Goal: Browse casually: Explore the website without a specific task or goal

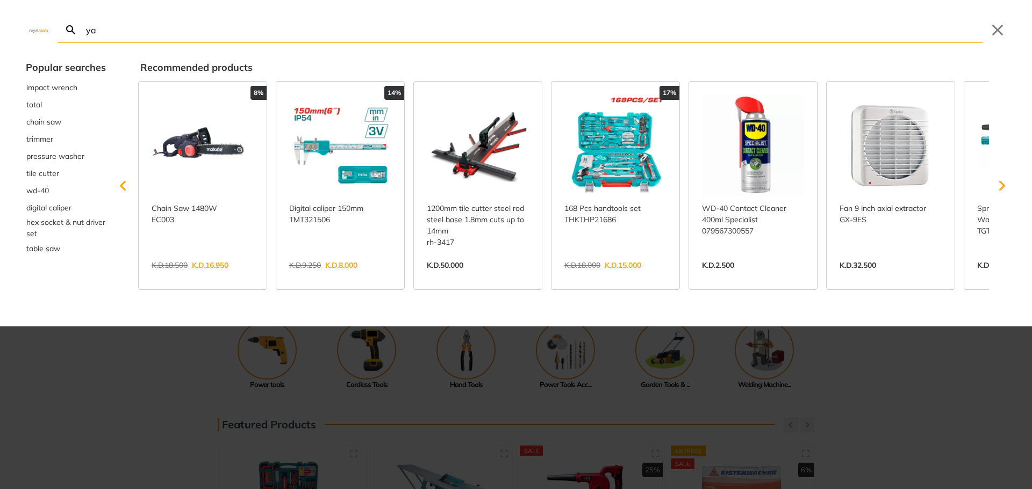
type input "ya"
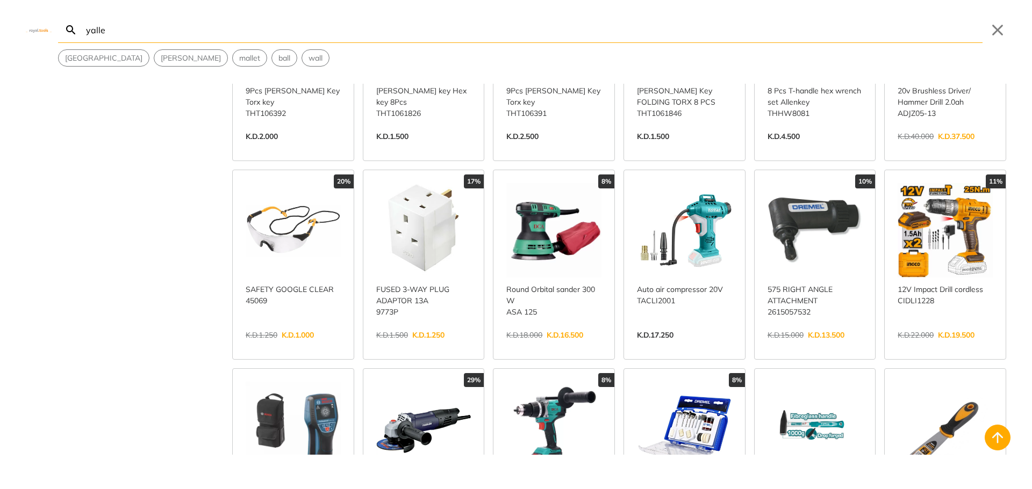
scroll to position [430, 0]
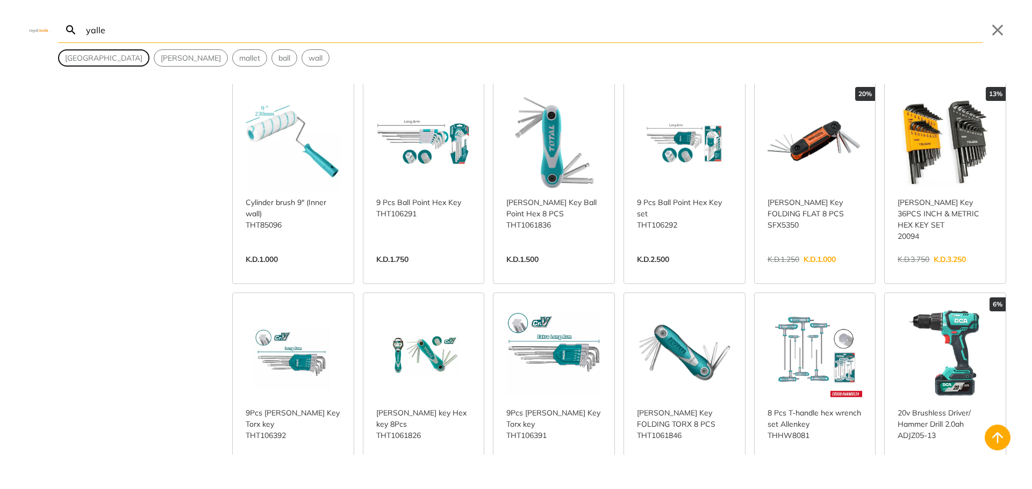
click at [75, 63] on span "yale" at bounding box center [103, 58] width 77 height 11
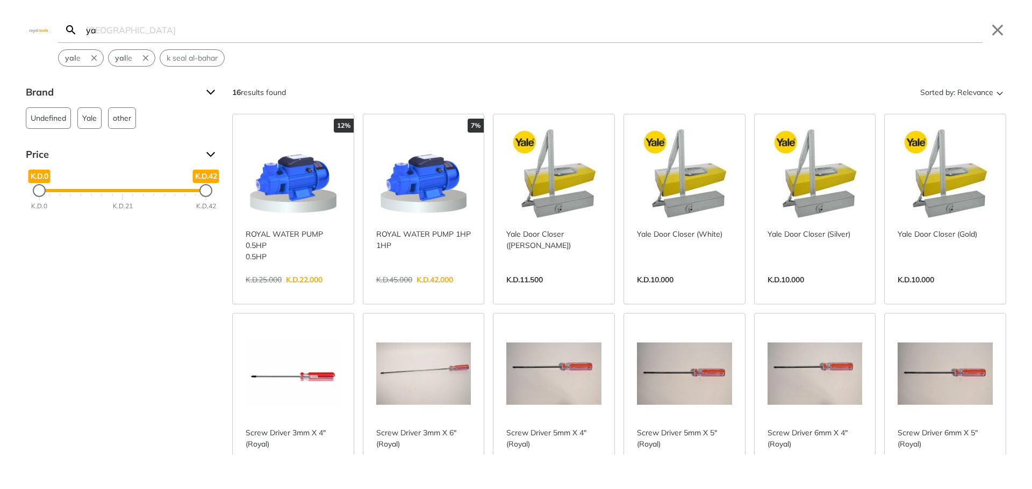
type input "y"
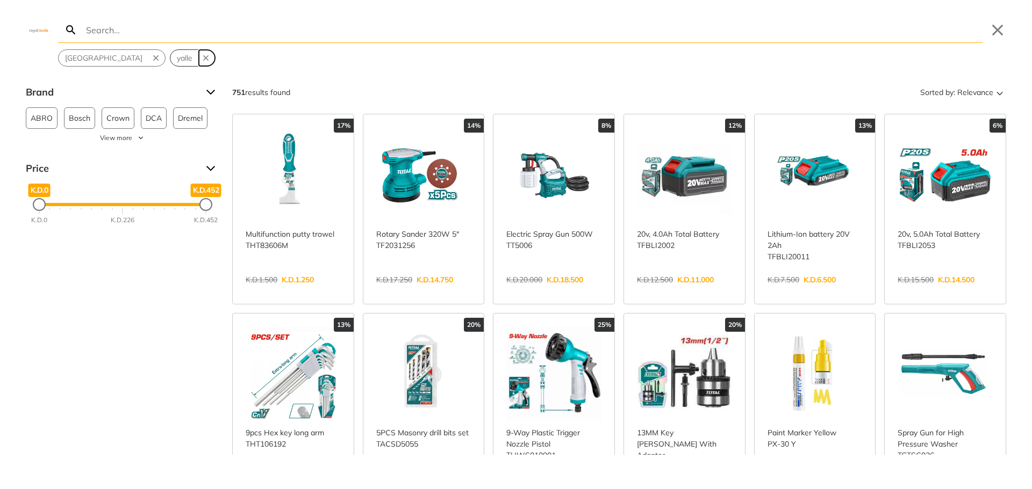
click at [199, 56] on button "Remove suggestion: yalle" at bounding box center [207, 58] width 16 height 16
click at [151, 57] on icon "Remove suggestion: yale" at bounding box center [156, 58] width 10 height 10
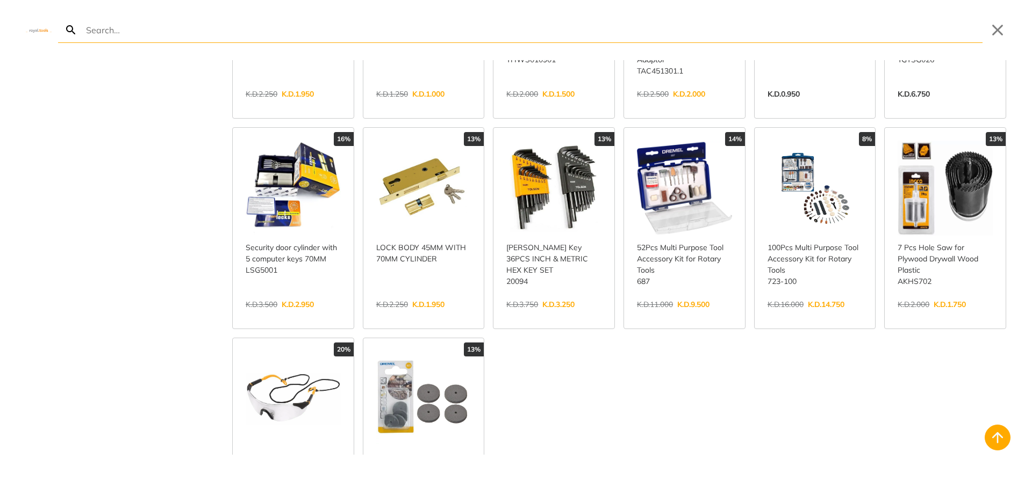
type input "y"
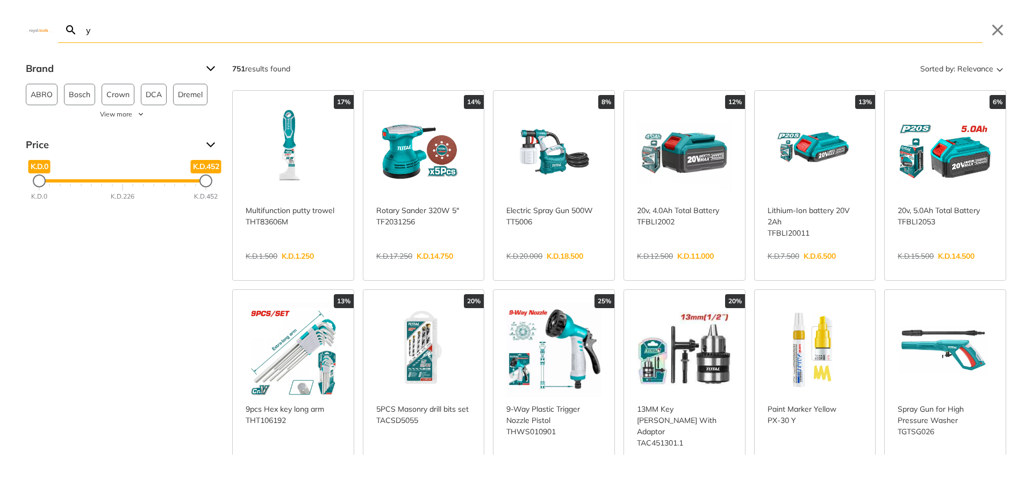
click at [110, 34] on input "y" at bounding box center [533, 29] width 898 height 25
click at [42, 30] on img at bounding box center [39, 29] width 26 height 5
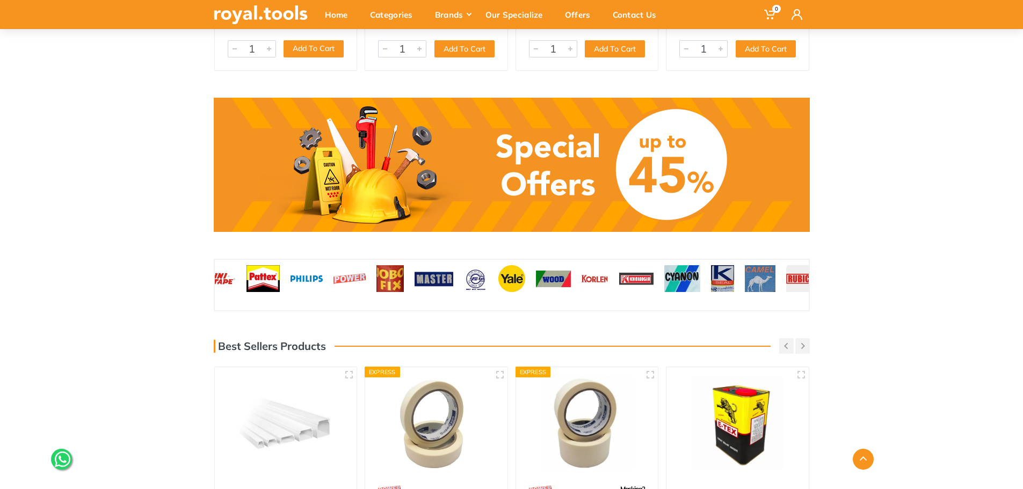
scroll to position [698, 0]
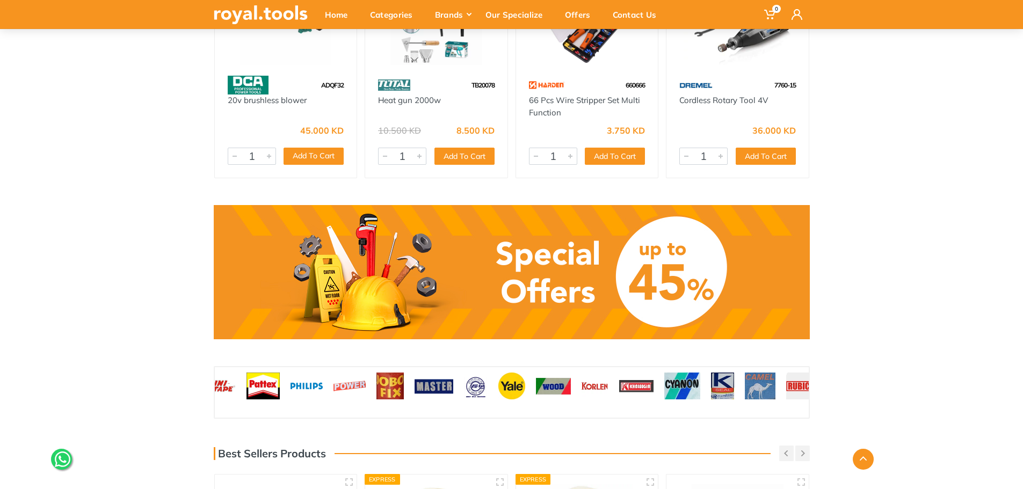
click at [541, 251] on link at bounding box center [512, 272] width 596 height 134
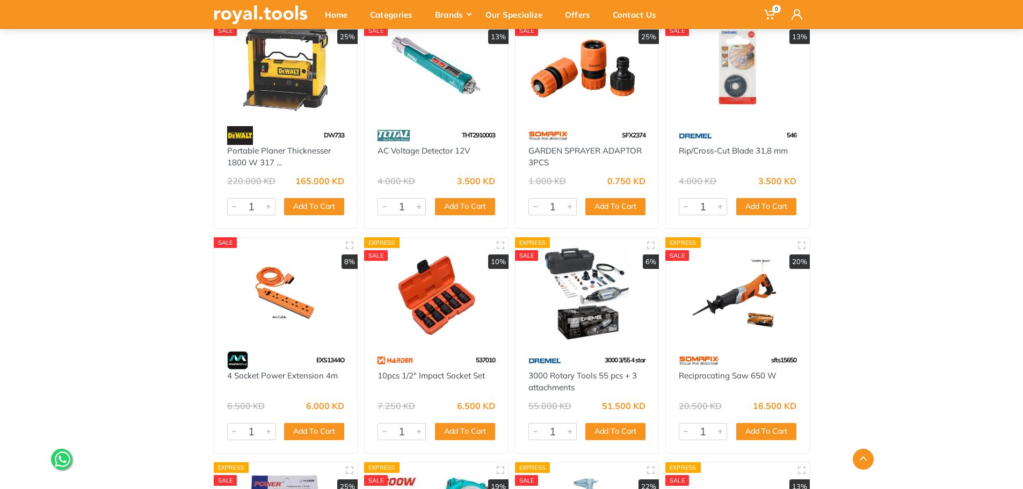
scroll to position [10423, 0]
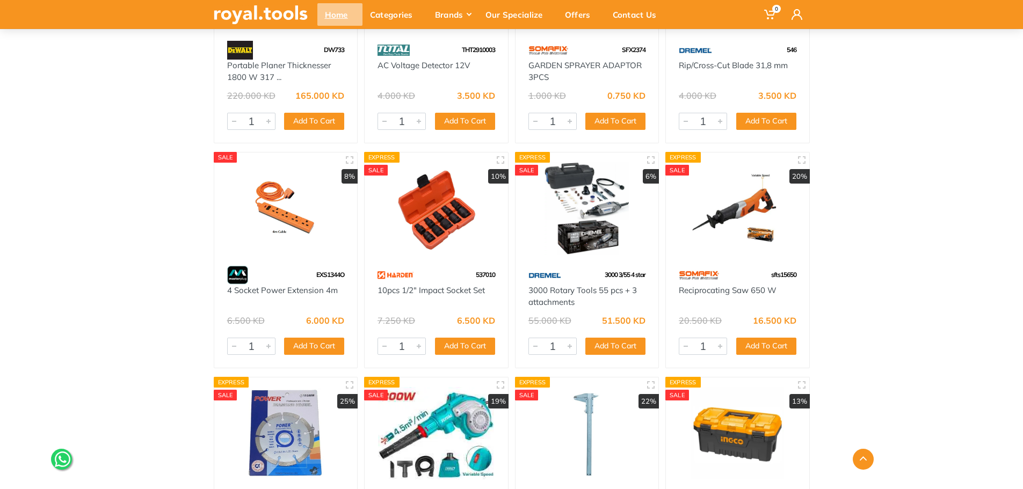
click at [330, 12] on div "Home" at bounding box center [340, 14] width 45 height 23
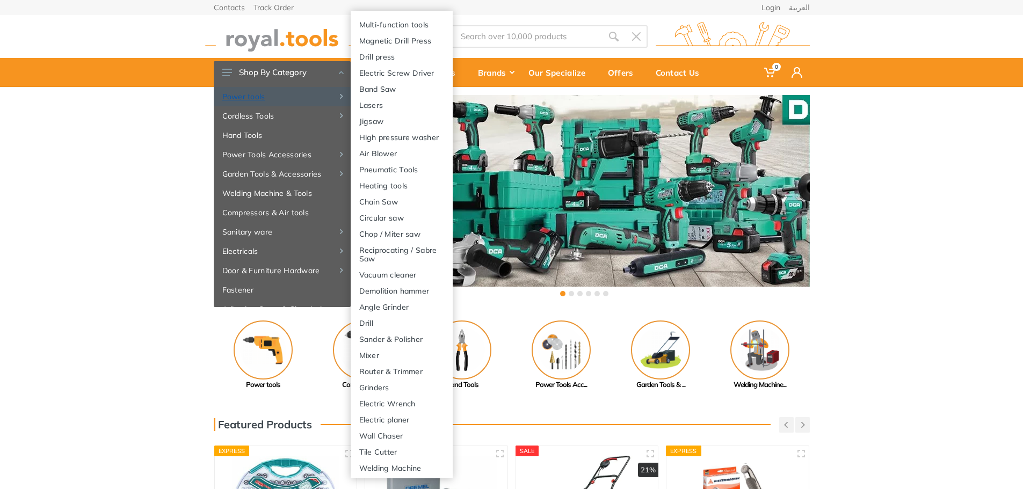
click at [249, 96] on link "Power tools" at bounding box center [282, 96] width 137 height 19
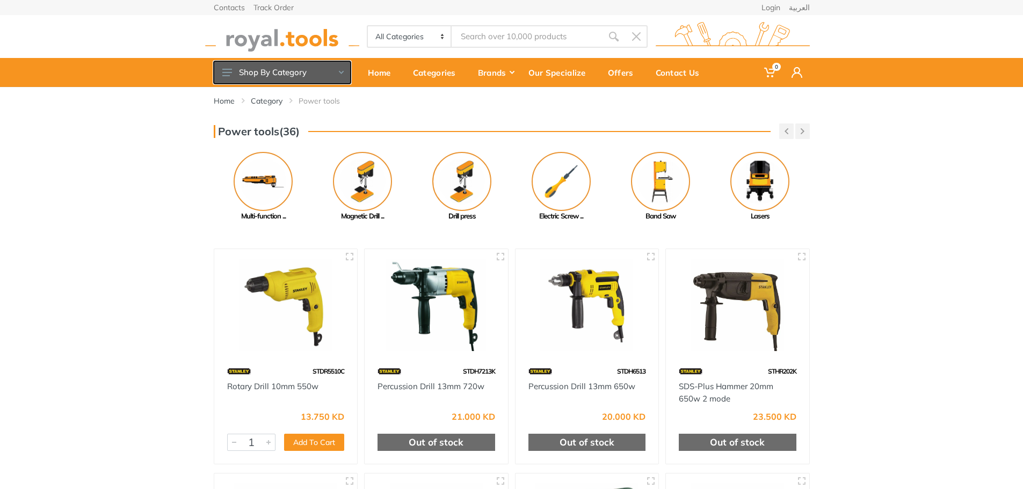
click at [244, 71] on button "Shop By Category" at bounding box center [282, 72] width 137 height 23
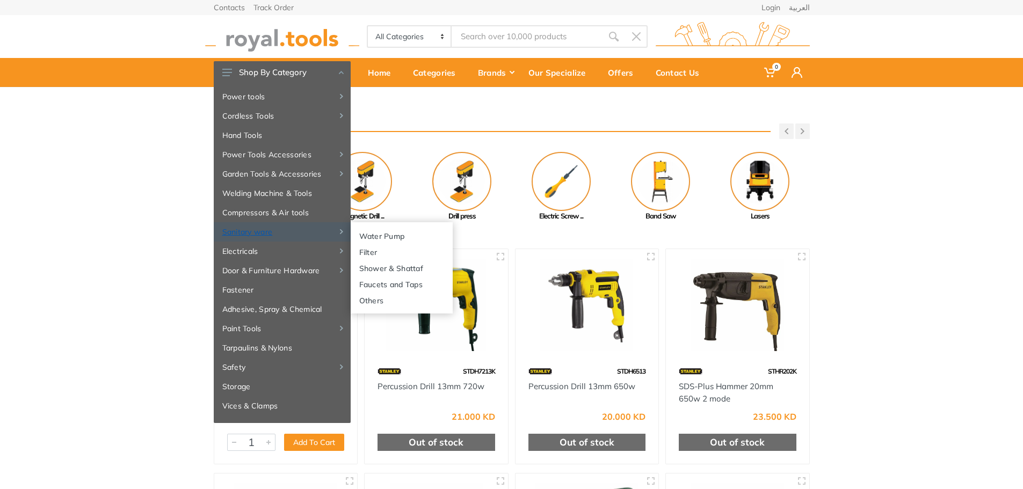
click at [271, 231] on link "Sanitary ware" at bounding box center [282, 231] width 137 height 19
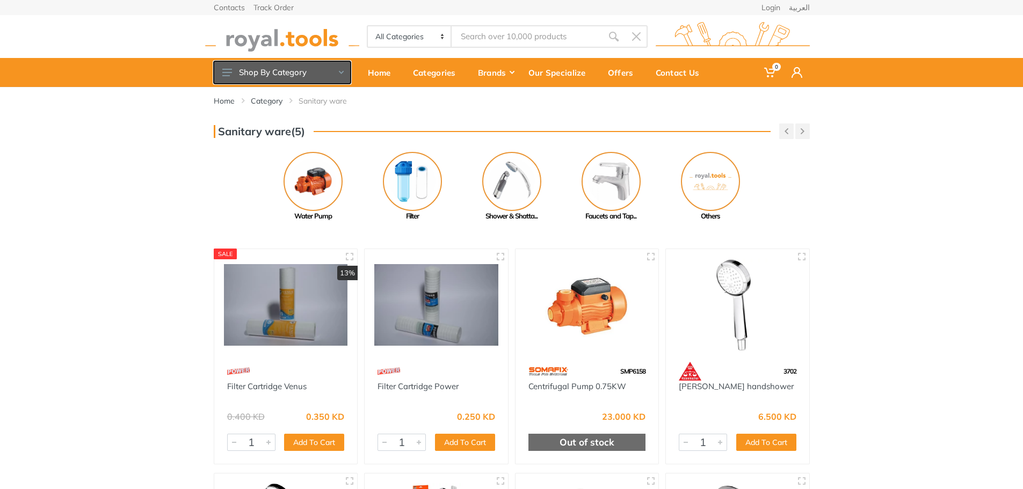
click at [275, 71] on button "Shop By Category" at bounding box center [282, 72] width 137 height 23
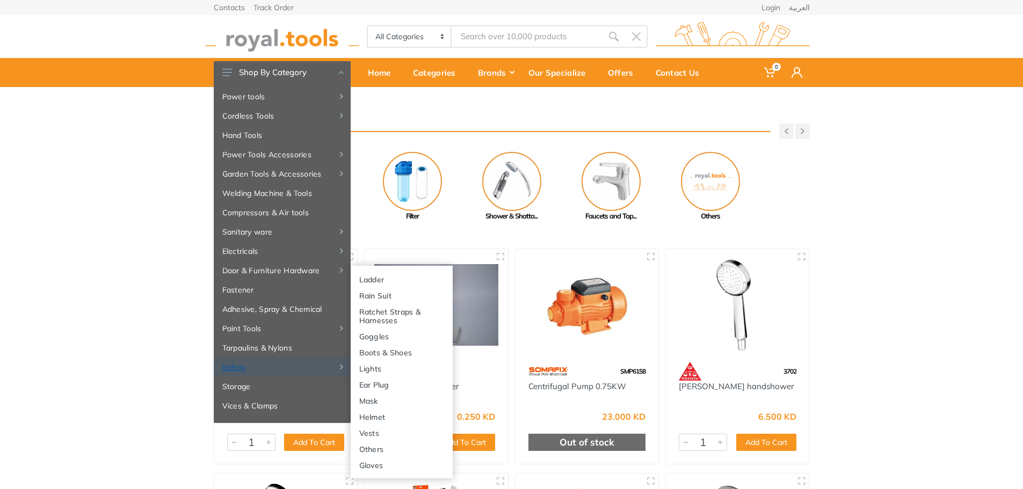
click at [232, 367] on link "Safety" at bounding box center [282, 367] width 137 height 19
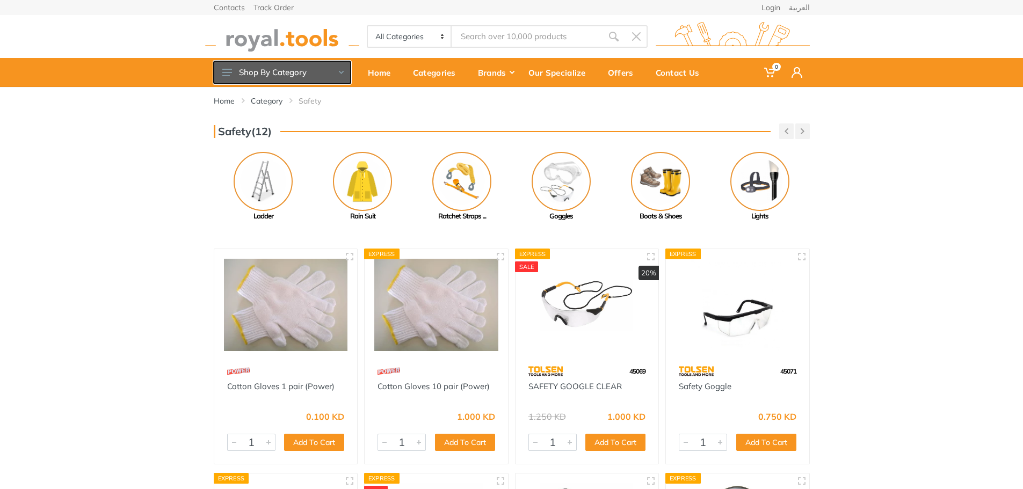
click at [284, 70] on button "Shop By Category" at bounding box center [282, 72] width 137 height 23
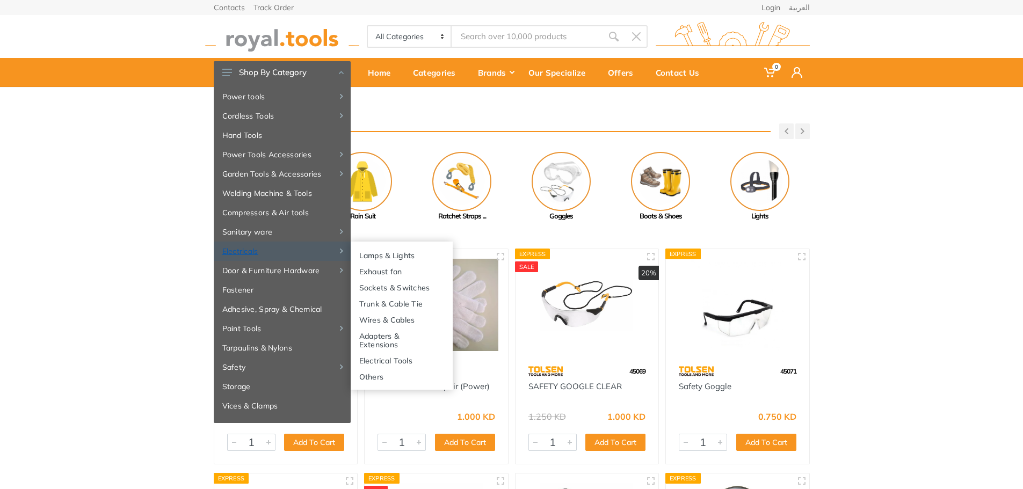
click at [246, 250] on link "Electricals" at bounding box center [282, 251] width 137 height 19
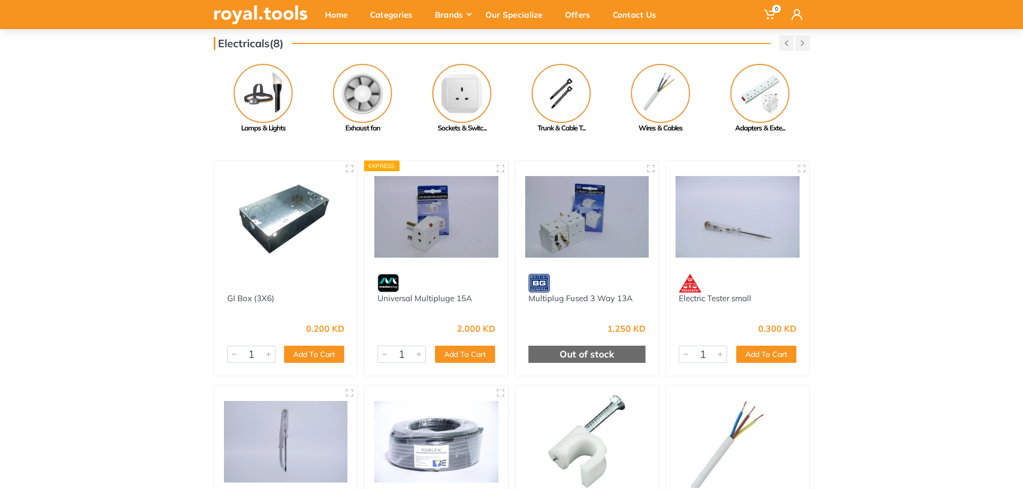
scroll to position [54, 0]
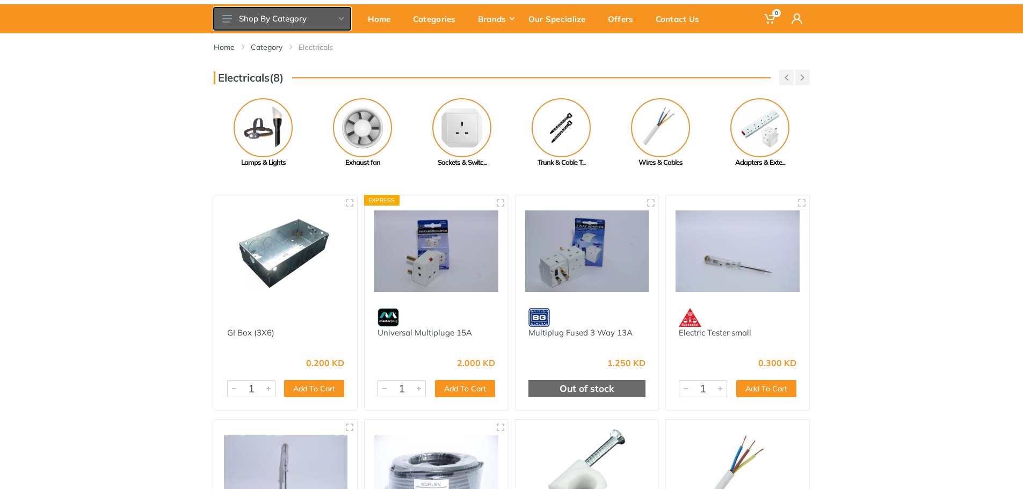
click at [279, 23] on button "Shop By Category" at bounding box center [282, 19] width 137 height 23
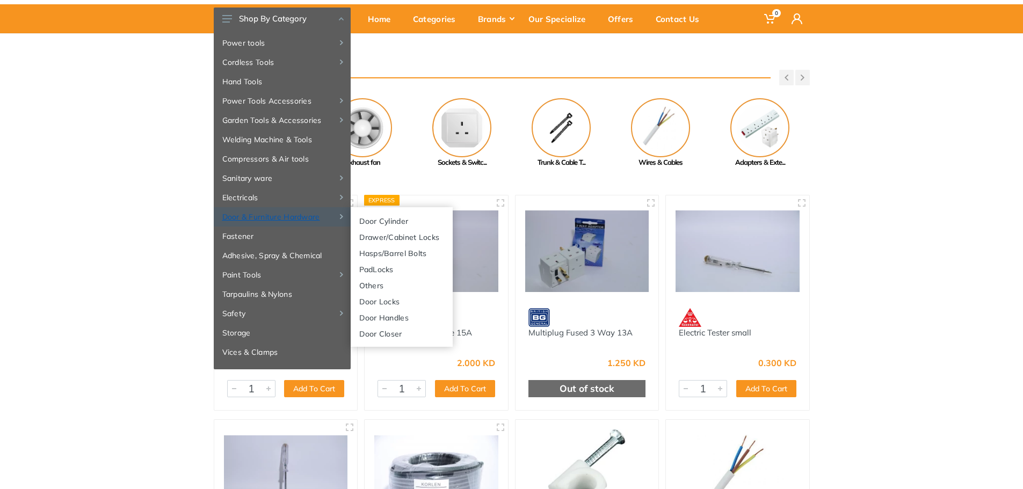
click at [256, 214] on link "Door & Furniture Hardware" at bounding box center [282, 216] width 137 height 19
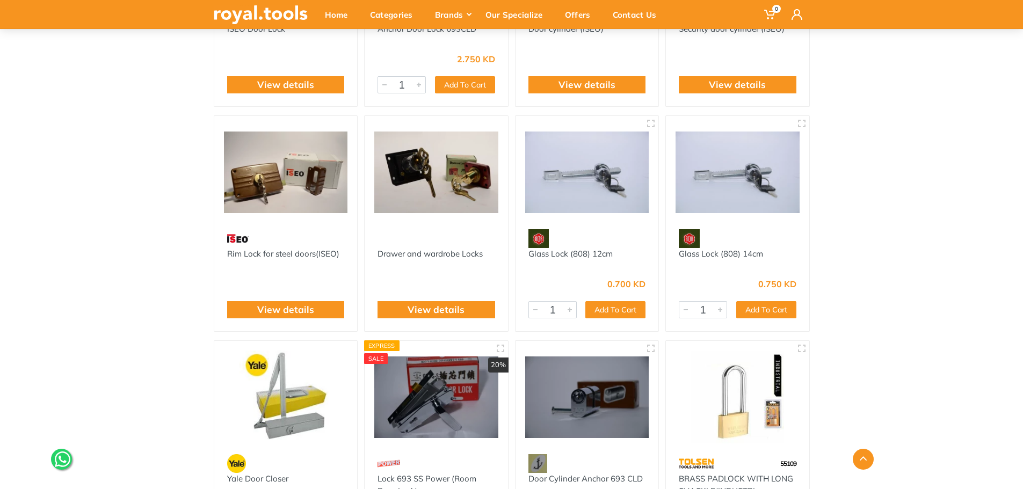
scroll to position [430, 0]
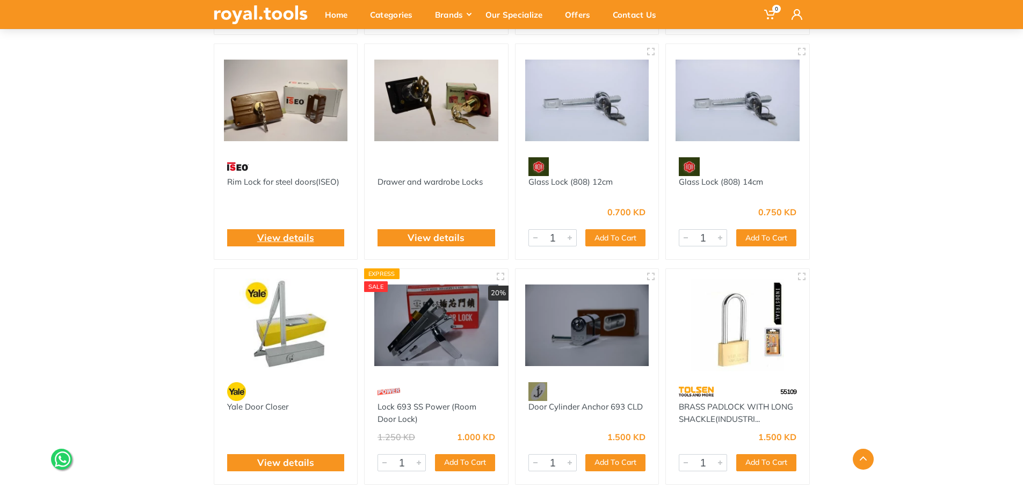
click at [258, 237] on link "View details" at bounding box center [285, 238] width 57 height 14
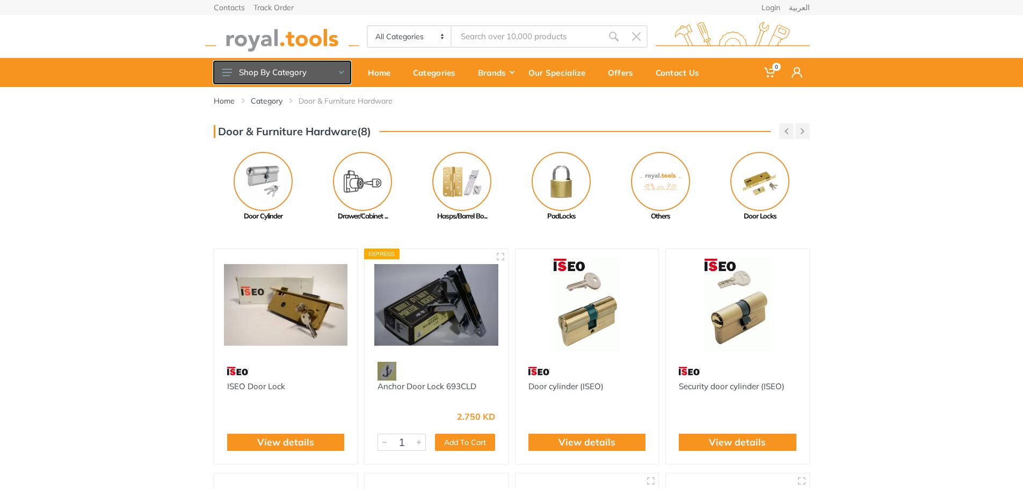
click at [255, 73] on button "Shop By Category" at bounding box center [282, 72] width 137 height 23
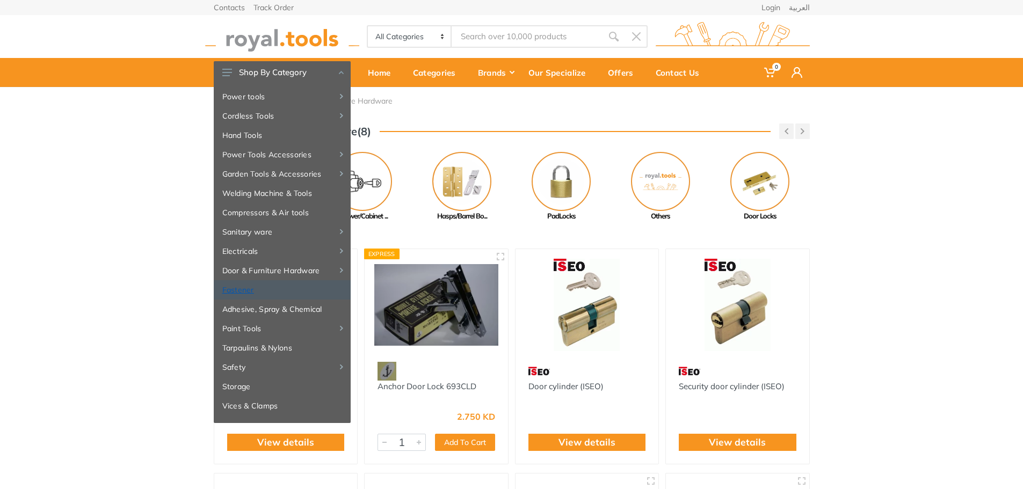
click at [243, 290] on link "Fastener" at bounding box center [282, 289] width 137 height 19
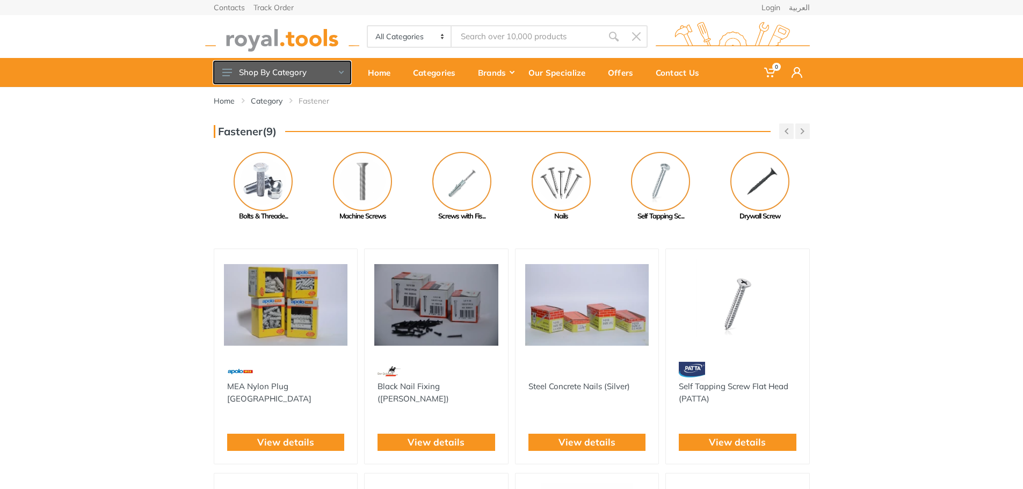
click at [276, 77] on button "Shop By Category" at bounding box center [282, 72] width 137 height 23
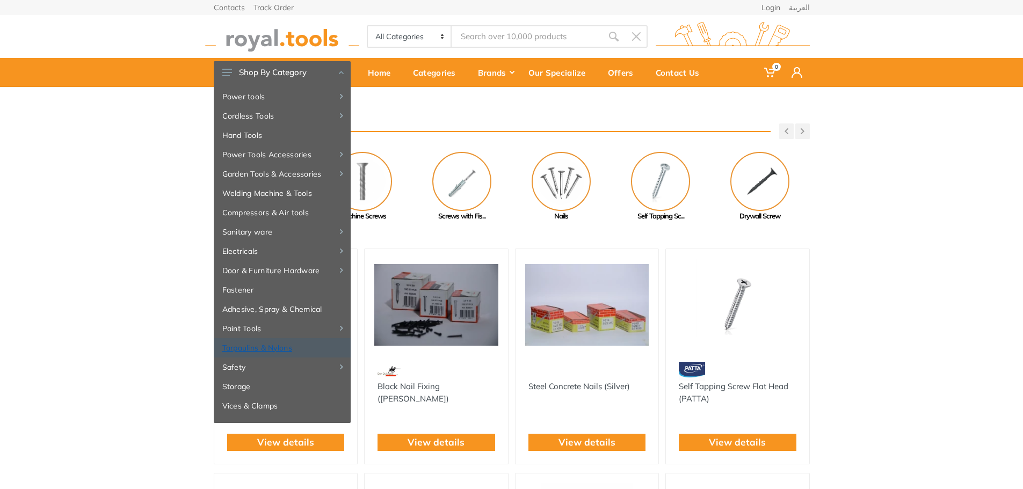
click at [238, 349] on link "Tarpaulins & Nylons" at bounding box center [282, 347] width 137 height 19
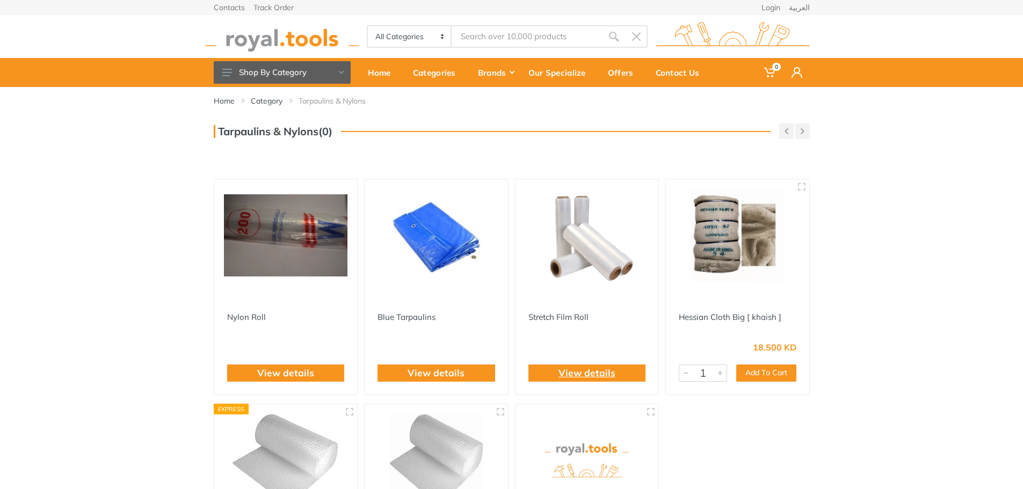
click at [575, 375] on link "View details" at bounding box center [587, 373] width 57 height 14
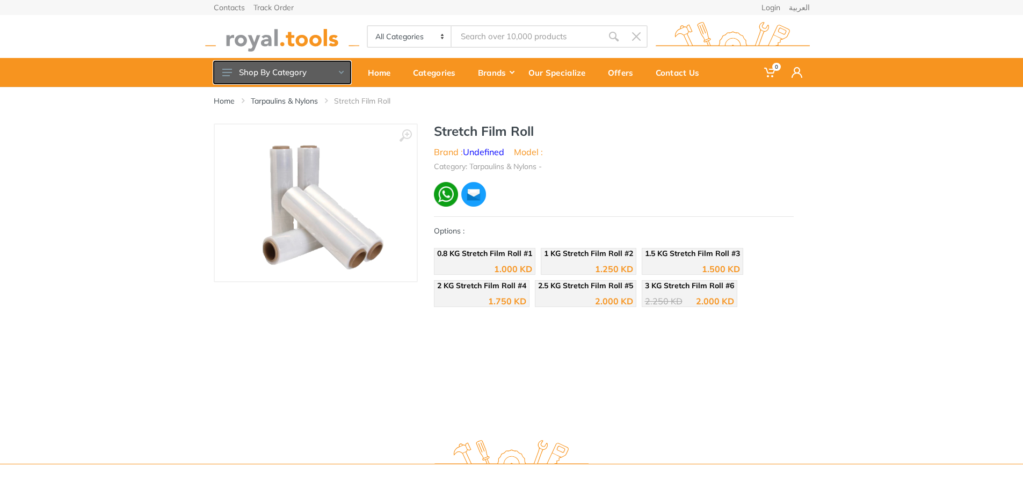
click at [271, 72] on button "Shop By Category" at bounding box center [282, 72] width 137 height 23
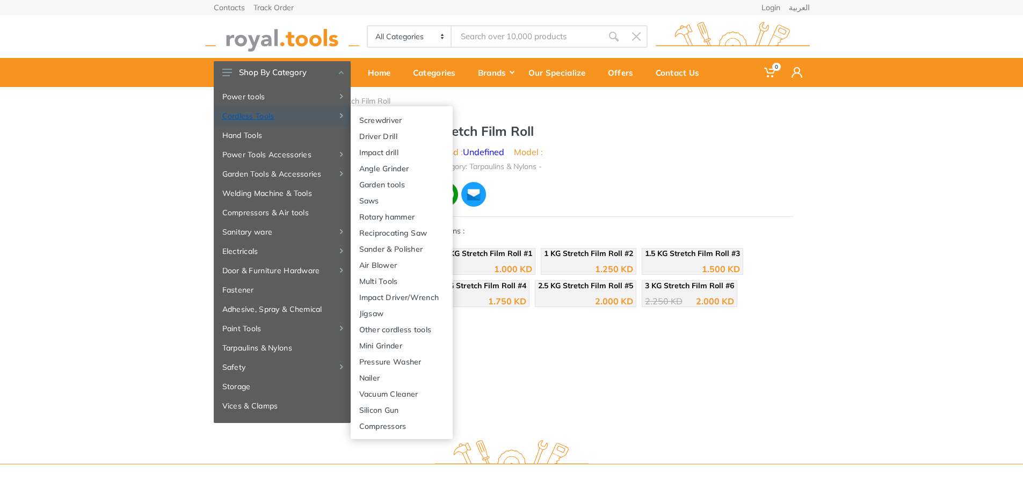
click at [256, 114] on link "Cordless Tools" at bounding box center [282, 115] width 137 height 19
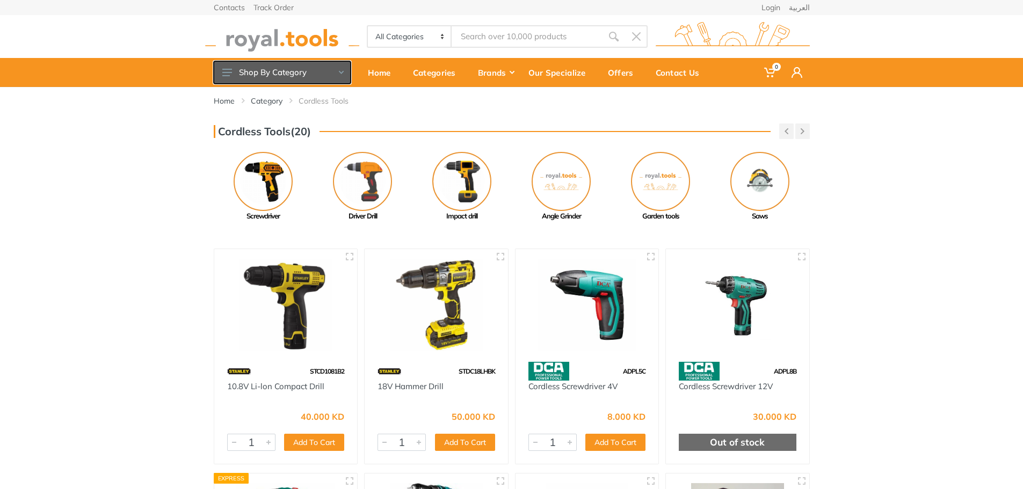
click at [302, 68] on button "Shop By Category" at bounding box center [282, 72] width 137 height 23
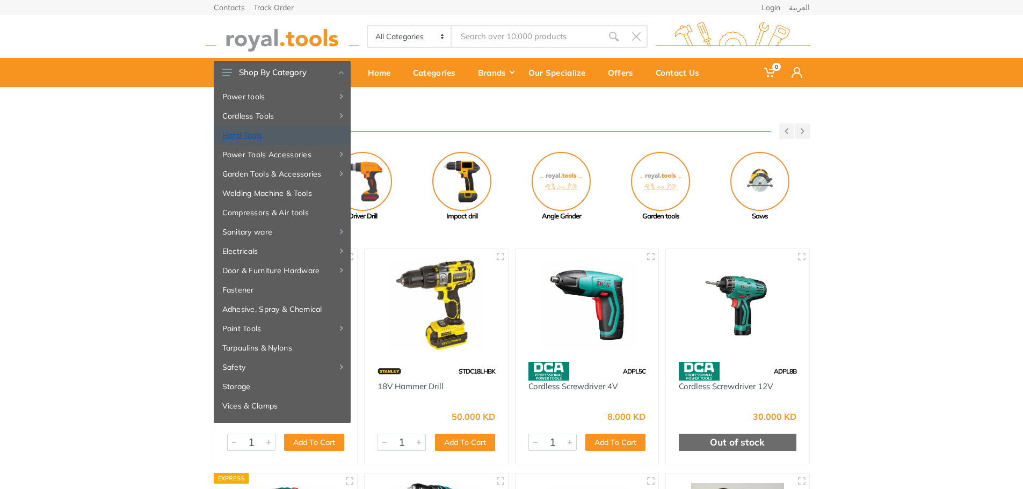
click at [249, 134] on link "Hand Tools" at bounding box center [282, 135] width 137 height 19
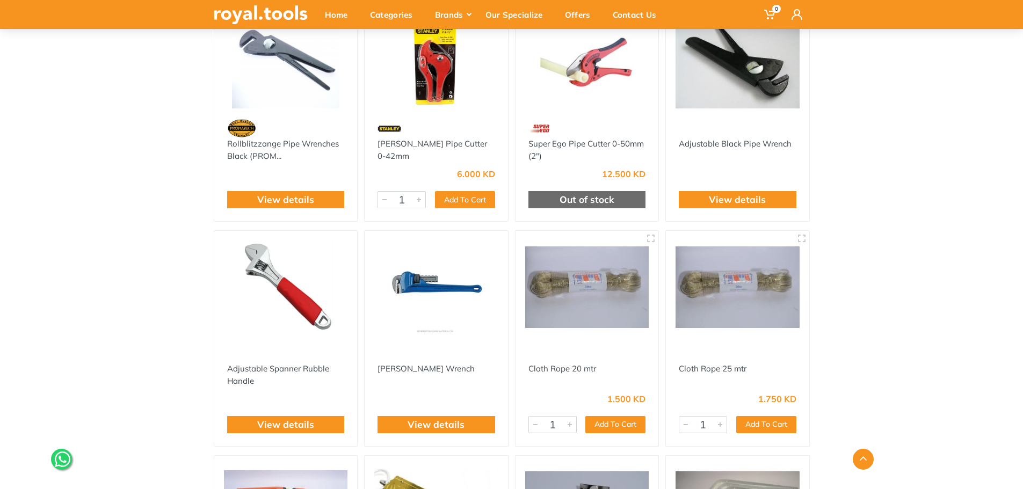
scroll to position [537, 0]
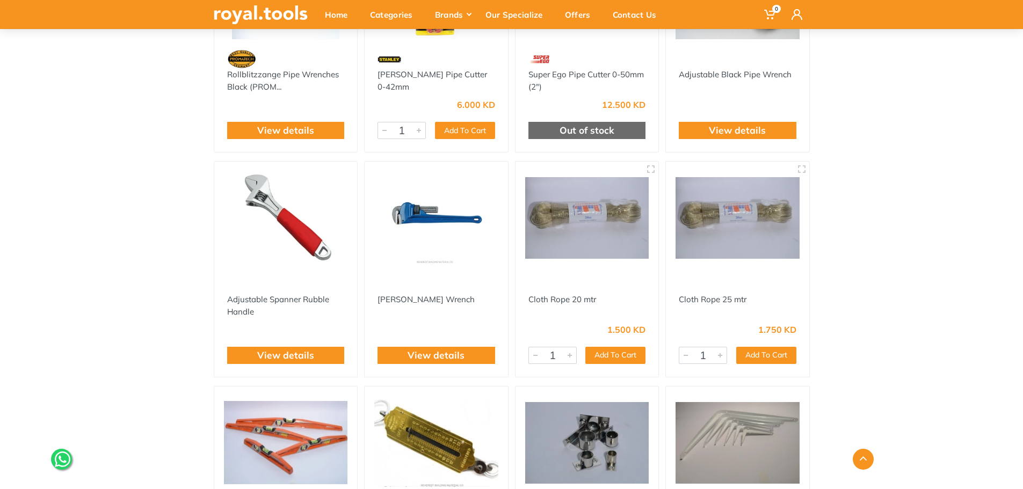
click at [581, 212] on img at bounding box center [587, 217] width 124 height 93
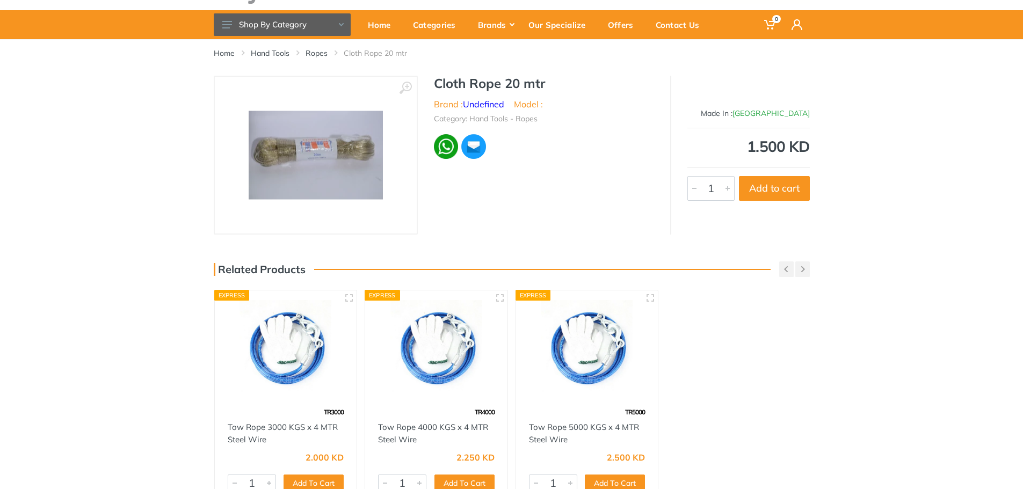
scroll to position [54, 0]
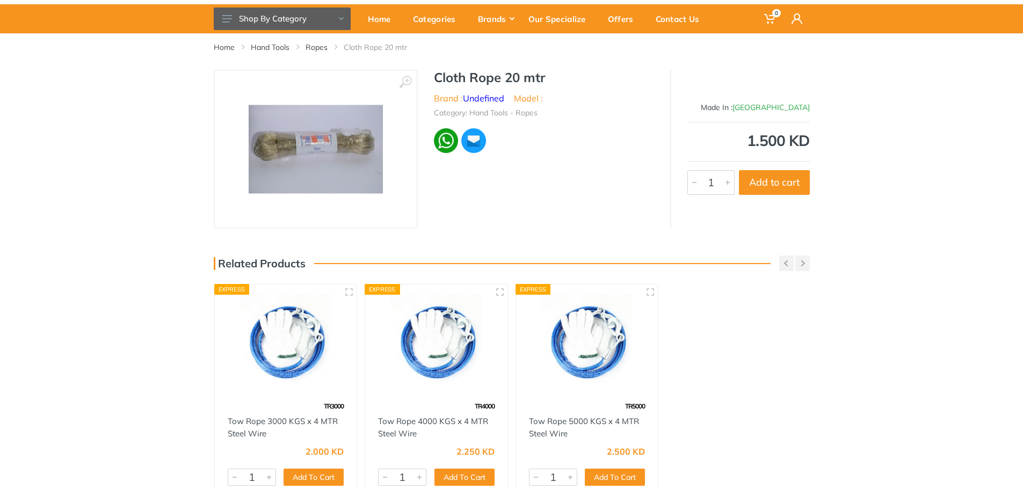
click at [319, 141] on img at bounding box center [316, 149] width 134 height 89
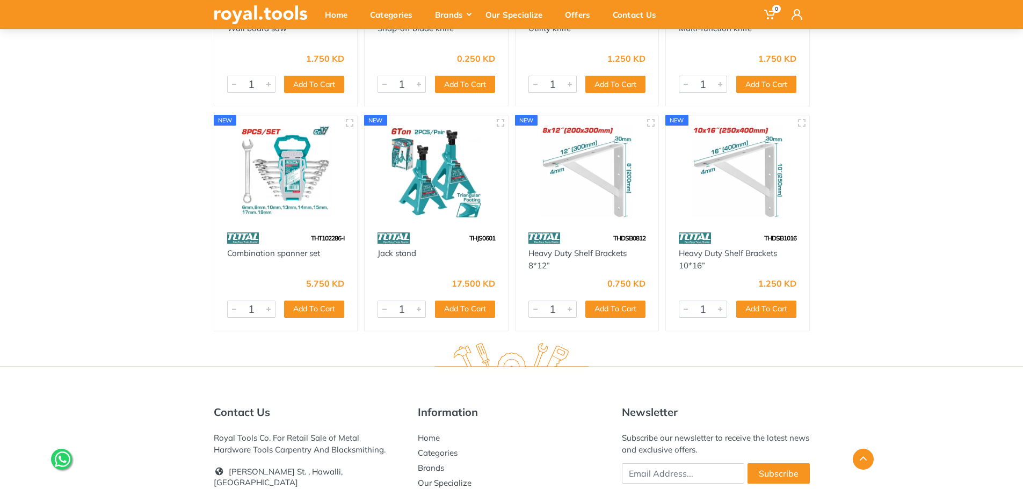
scroll to position [68735, 0]
